Goal: Entertainment & Leisure: Consume media (video, audio)

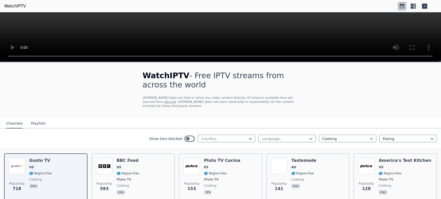
scroll to position [195, 0]
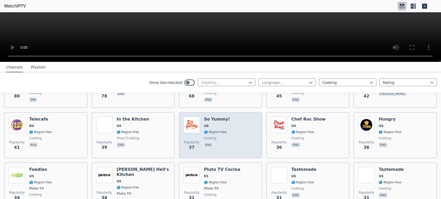
click at [216, 117] on h6 "So Yummy!" at bounding box center [217, 119] width 26 height 5
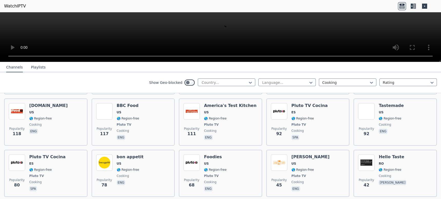
scroll to position [46, 0]
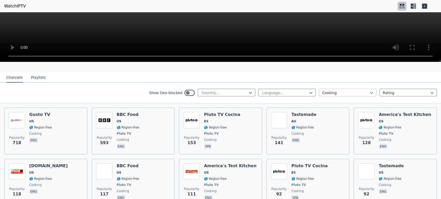
click at [328, 90] on div at bounding box center [345, 92] width 47 height 5
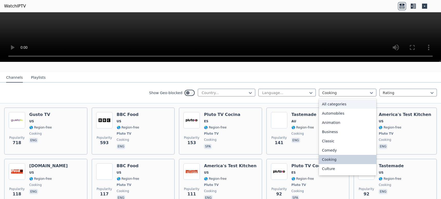
click at [336, 100] on div "All categories" at bounding box center [348, 104] width 58 height 9
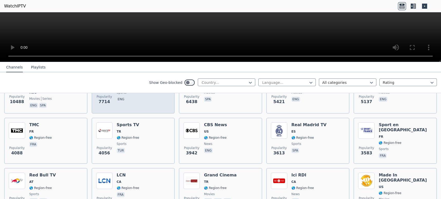
scroll to position [111, 0]
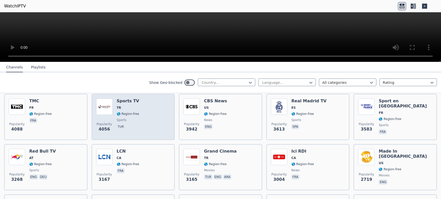
click at [135, 99] on h6 "Sports TV" at bounding box center [128, 101] width 23 height 5
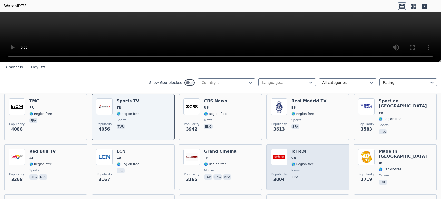
click at [301, 149] on h6 "Ici RDI" at bounding box center [303, 151] width 23 height 5
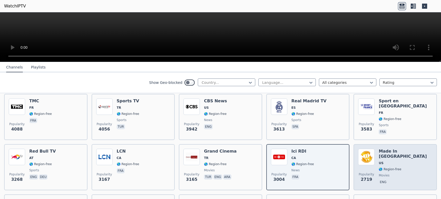
click at [394, 149] on h6 "Made In [GEOGRAPHIC_DATA]" at bounding box center [406, 154] width 54 height 10
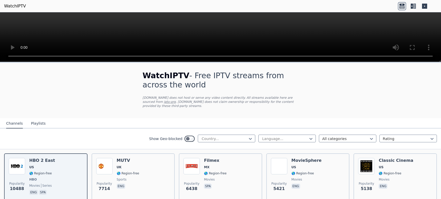
click at [193, 104] on div "WatchIPTV - Free IPTV streams from across the world [DOMAIN_NAME] does not host…" at bounding box center [221, 90] width 173 height 55
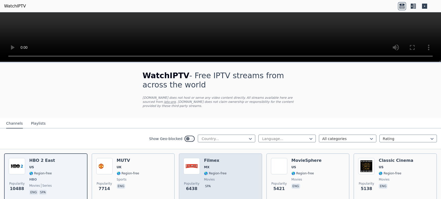
click at [212, 158] on h6 "Filmex" at bounding box center [215, 160] width 23 height 5
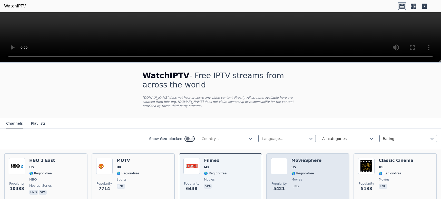
click at [309, 160] on div "MovieSphere US 🌎 Region-free movies eng" at bounding box center [307, 177] width 30 height 38
